Goal: Use online tool/utility: Utilize a website feature to perform a specific function

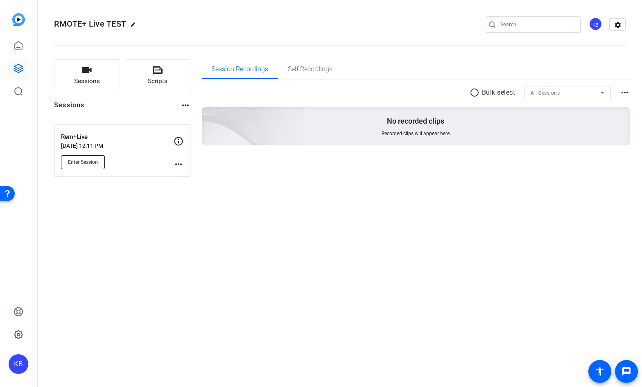
click at [95, 163] on span "Enter Session" at bounding box center [83, 162] width 30 height 7
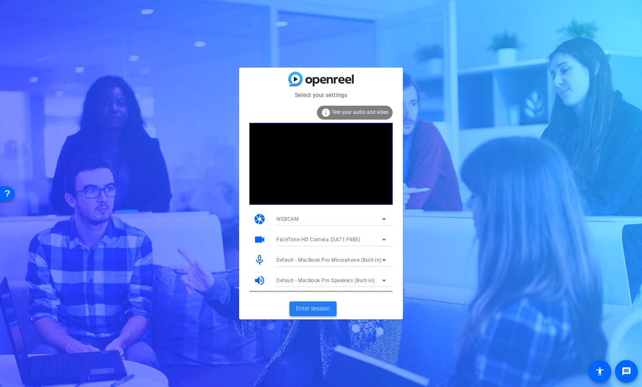
click at [327, 307] on span "Enter session" at bounding box center [313, 308] width 34 height 9
